Goal: Task Accomplishment & Management: Use online tool/utility

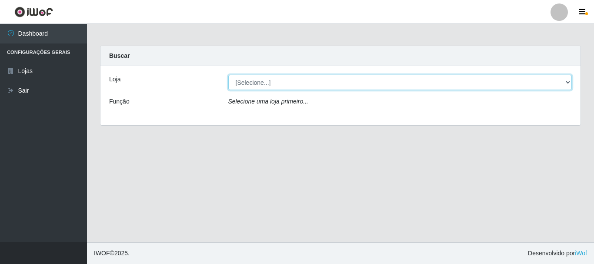
click at [265, 87] on select "[Selecione...] Nordestão - Alecrim" at bounding box center [400, 82] width 344 height 15
select select "453"
click at [228, 75] on select "[Selecione...] Nordestão - Alecrim" at bounding box center [400, 82] width 344 height 15
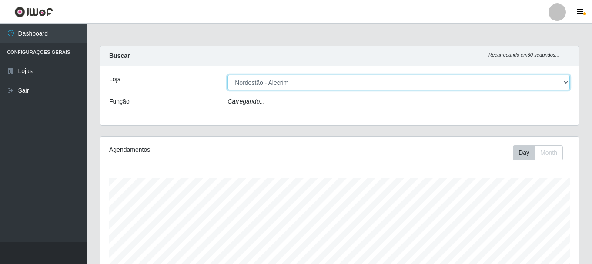
scroll to position [181, 478]
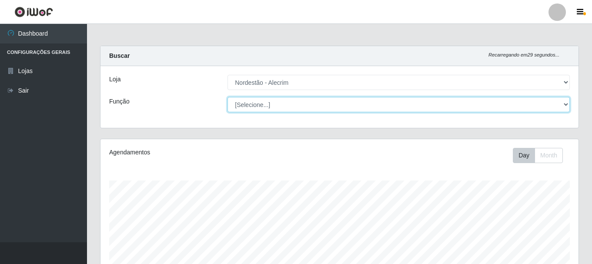
click at [273, 104] on select "[Selecione...] Balconista + Balconista de Padaria Balconista de Padaria ++ Emba…" at bounding box center [399, 104] width 342 height 15
click at [228, 97] on select "[Selecione...] Balconista + Balconista de Padaria Balconista de Padaria ++ Emba…" at bounding box center [399, 104] width 342 height 15
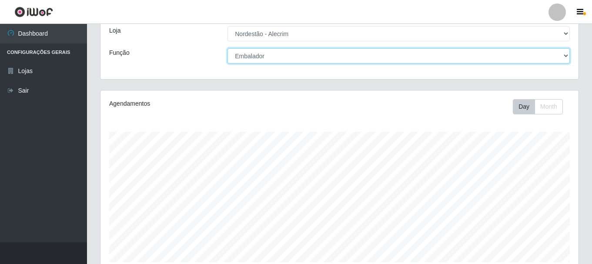
scroll to position [30, 0]
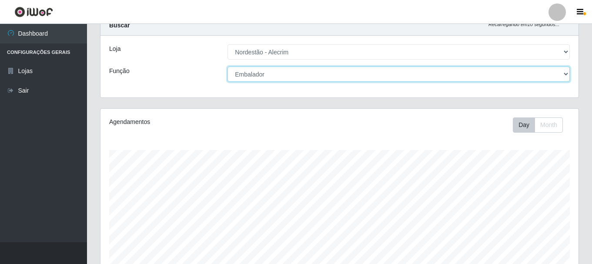
click at [370, 79] on select "[Selecione...] Balconista + Balconista de Padaria Balconista de Padaria ++ Emba…" at bounding box center [399, 74] width 342 height 15
select select "70"
click at [228, 67] on select "[Selecione...] Balconista + Balconista de Padaria Balconista de Padaria ++ Emba…" at bounding box center [399, 74] width 342 height 15
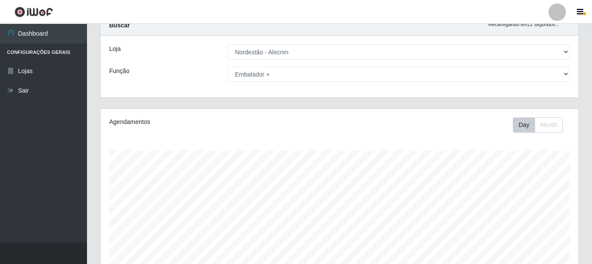
drag, startPoint x: 591, startPoint y: 44, endPoint x: 594, endPoint y: 81, distance: 37.5
click at [592, 117] on html "Perfil Alterar Senha Sair Dashboard Configurações Gerais Lojas Sair Carregando.…" at bounding box center [296, 259] width 592 height 578
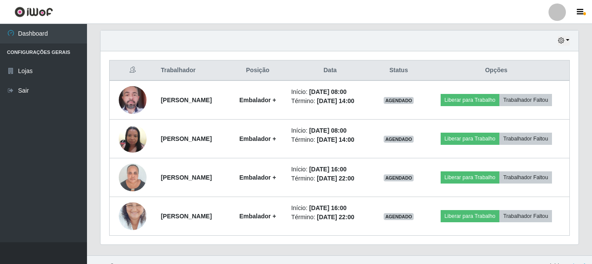
scroll to position [304, 0]
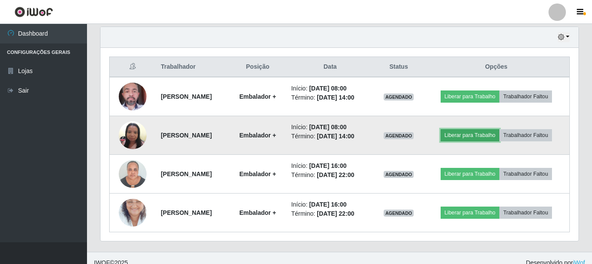
click at [469, 135] on button "Liberar para Trabalho" at bounding box center [470, 135] width 59 height 12
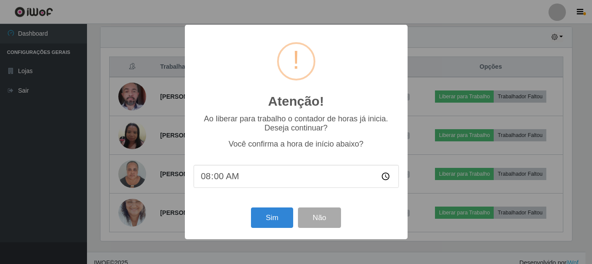
scroll to position [181, 474]
click at [265, 219] on button "Sim" at bounding box center [273, 218] width 42 height 20
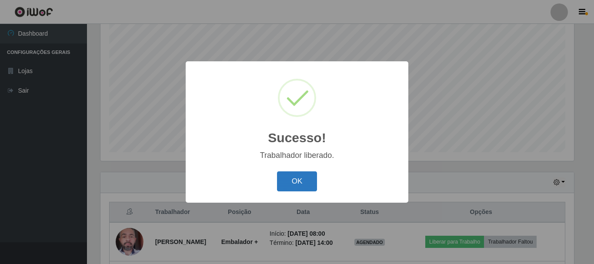
click at [299, 184] on button "OK" at bounding box center [297, 181] width 40 height 20
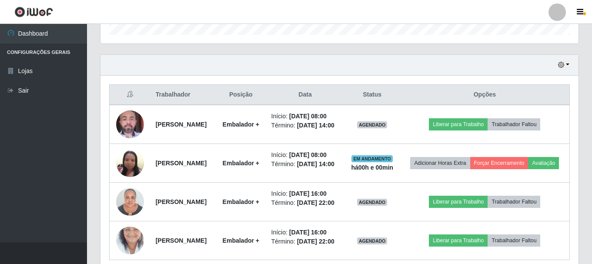
scroll to position [280, 0]
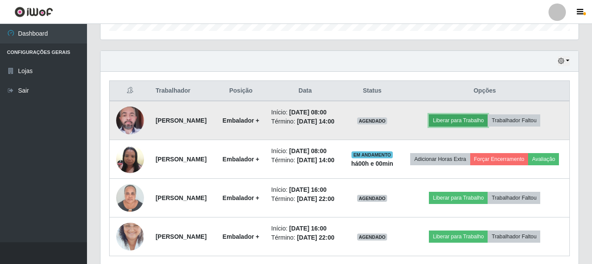
click at [475, 127] on button "Liberar para Trabalho" at bounding box center [458, 120] width 59 height 12
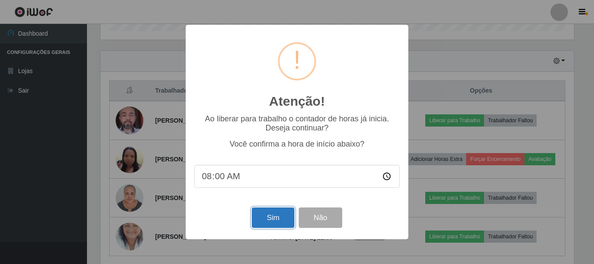
click at [276, 215] on button "Sim" at bounding box center [273, 218] width 42 height 20
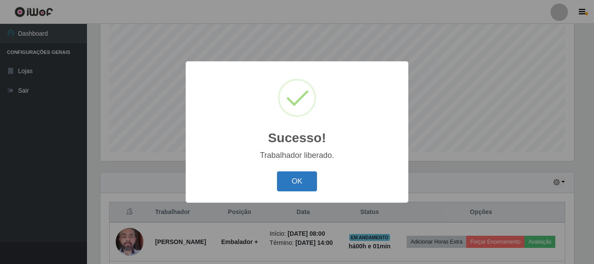
click at [304, 187] on button "OK" at bounding box center [297, 181] width 40 height 20
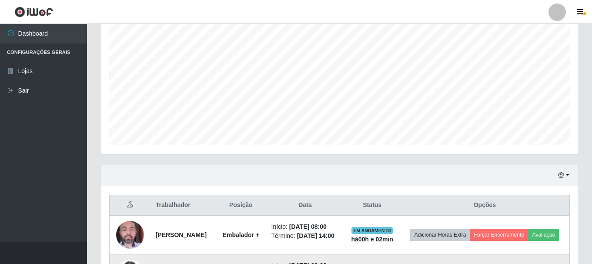
scroll to position [296, 0]
